Goal: Information Seeking & Learning: Learn about a topic

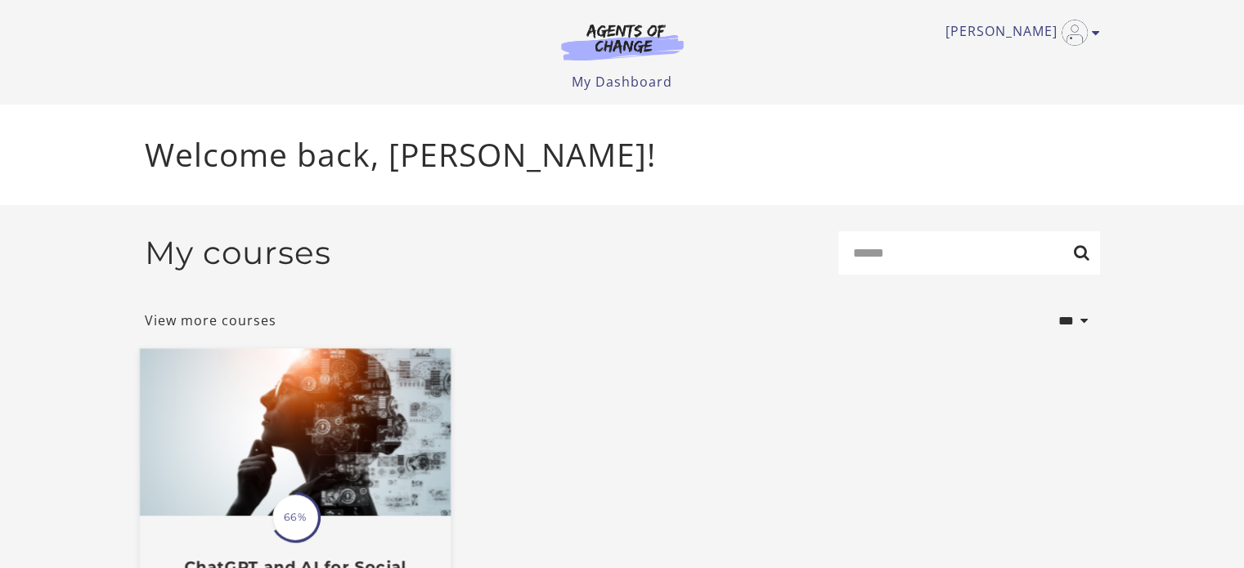
click at [267, 413] on img at bounding box center [294, 433] width 311 height 168
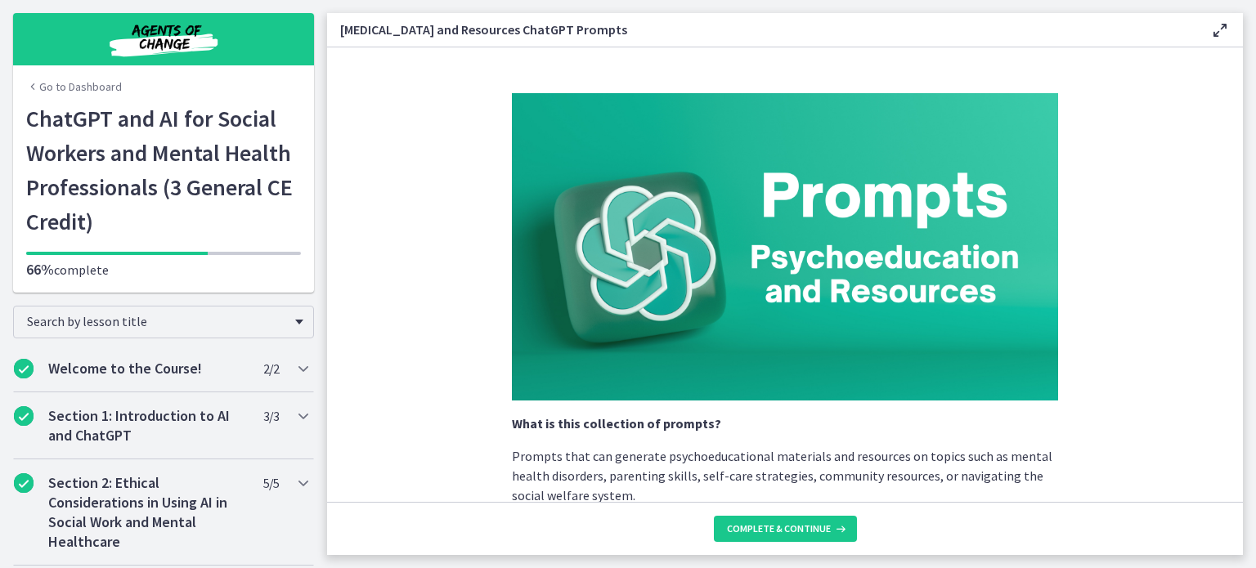
drag, startPoint x: 1246, startPoint y: 100, endPoint x: 1237, endPoint y: 92, distance: 11.6
click at [1237, 92] on main "[MEDICAL_DATA] and Resources ChatGPT Prompts Enable fullscreen What is this col…" at bounding box center [791, 284] width 929 height 568
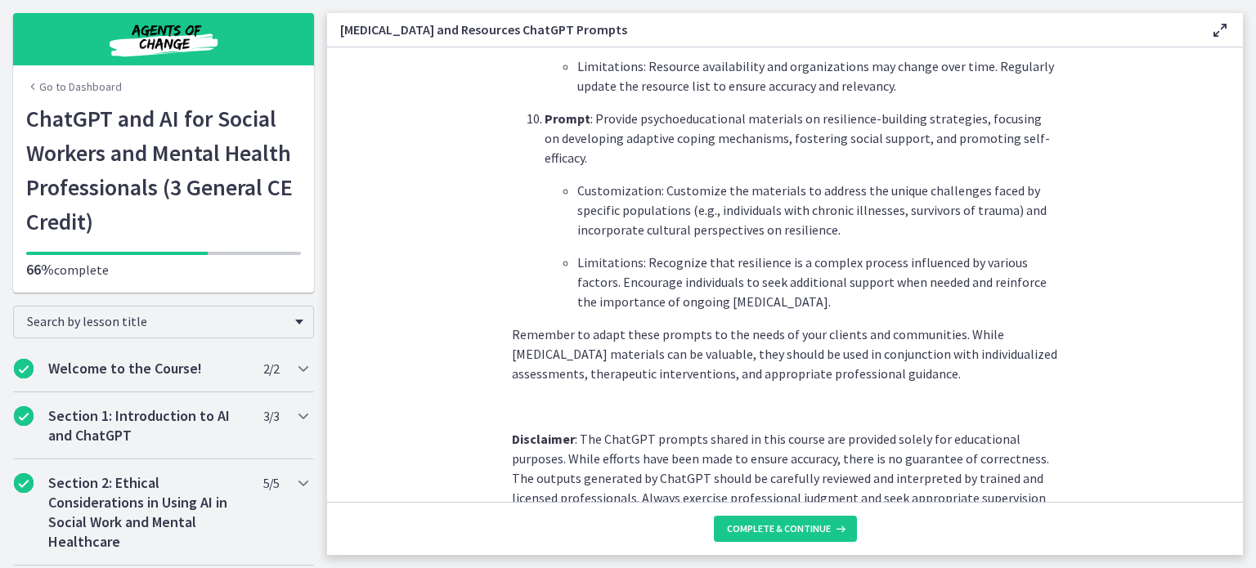
scroll to position [2232, 0]
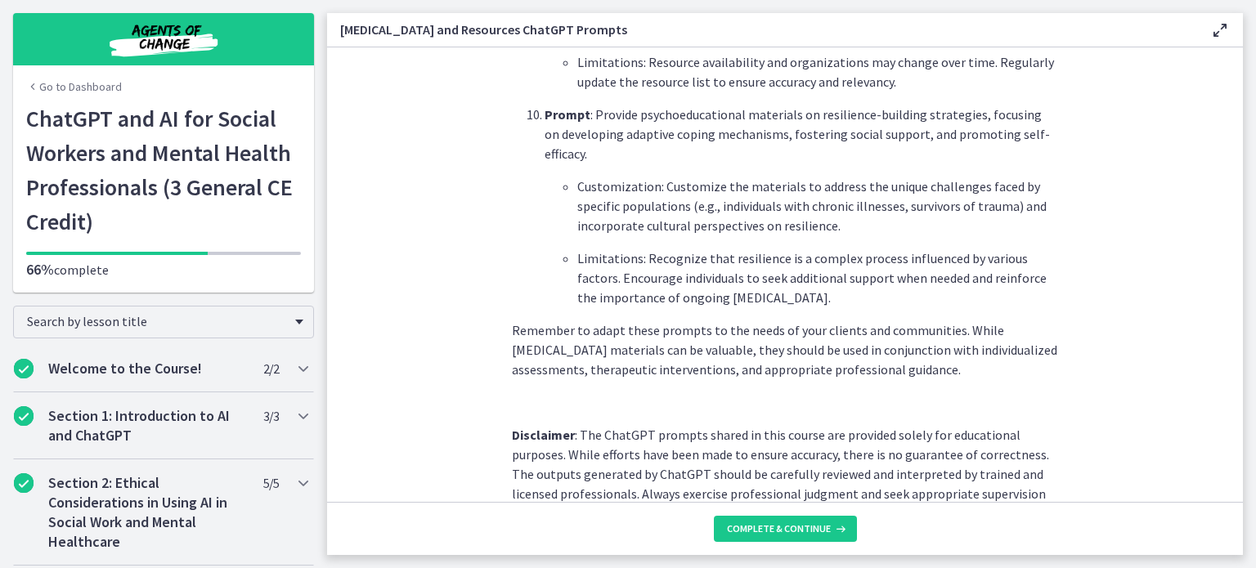
click at [928, 321] on p "Remember to adapt these prompts to the needs of your clients and communities. W…" at bounding box center [785, 350] width 546 height 59
